Goal: Transaction & Acquisition: Purchase product/service

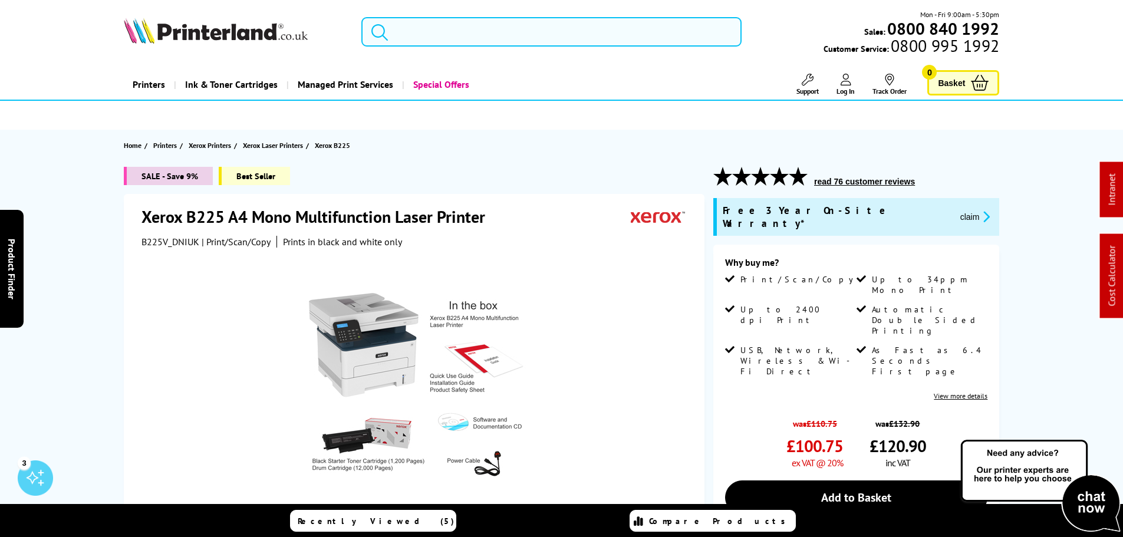
click at [430, 40] on input "search" at bounding box center [551, 31] width 380 height 29
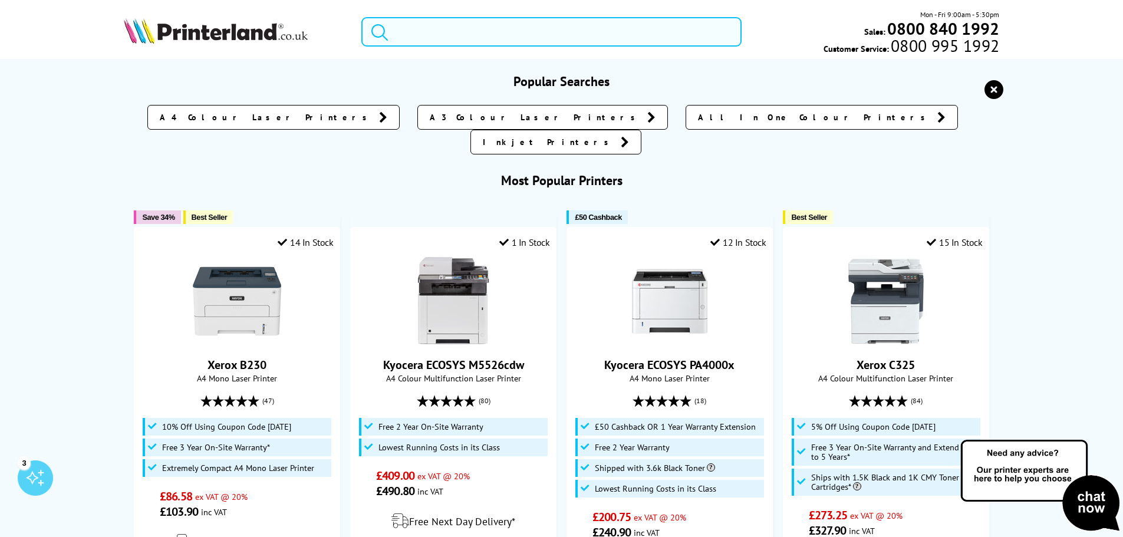
paste input "Epson EcoTank ET-2862"
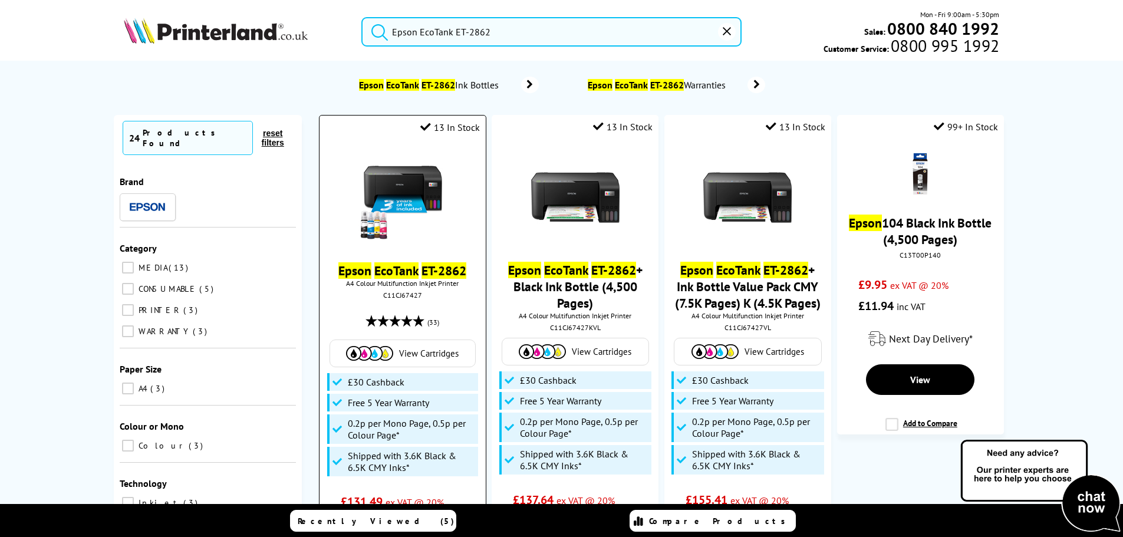
type input "Epson EcoTank ET-2862"
click at [416, 180] on img at bounding box center [402, 198] width 88 height 88
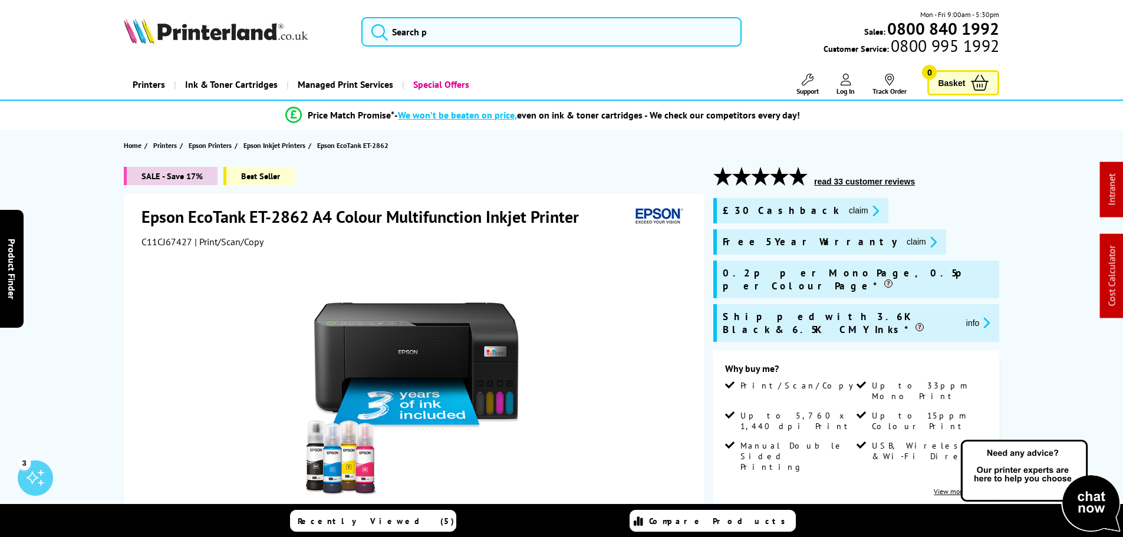
click at [845, 210] on button "claim" at bounding box center [863, 211] width 37 height 14
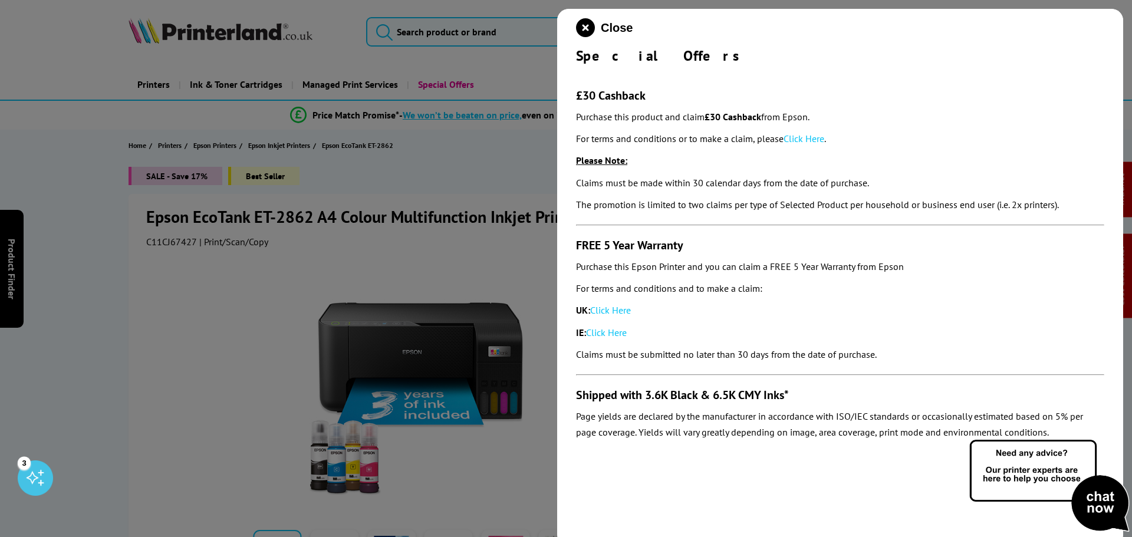
click at [793, 139] on link "Click Here" at bounding box center [804, 139] width 41 height 12
click at [579, 33] on icon "close modal" at bounding box center [585, 27] width 19 height 19
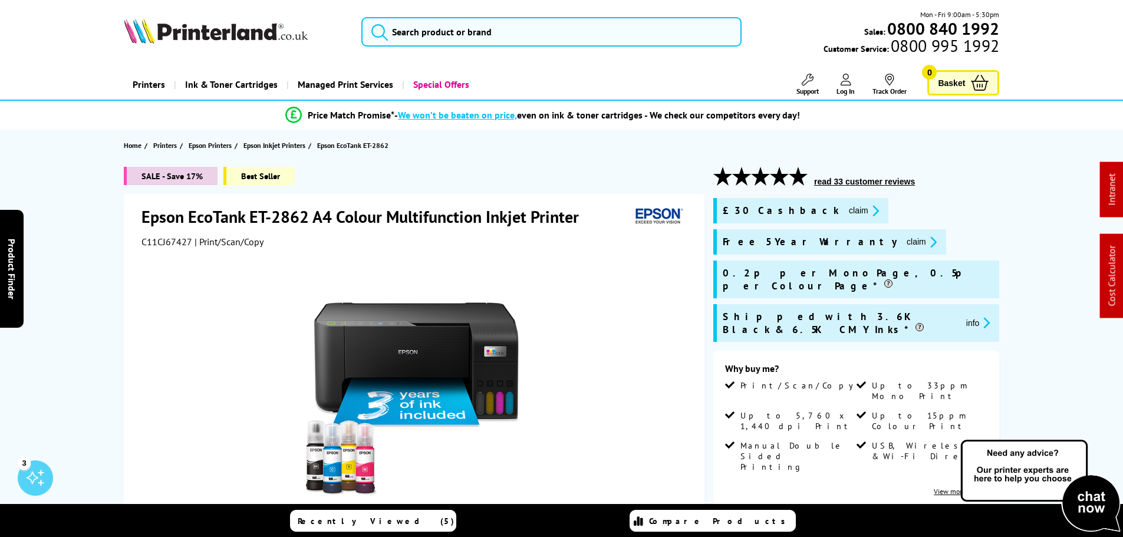
click at [269, 38] on img at bounding box center [216, 31] width 184 height 26
